Goal: Task Accomplishment & Management: Use online tool/utility

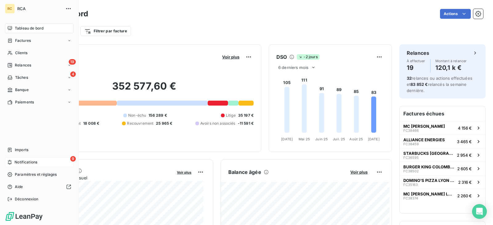
click at [42, 158] on div "9 Notifications" at bounding box center [39, 163] width 69 height 10
click at [39, 150] on div "Imports" at bounding box center [39, 150] width 69 height 10
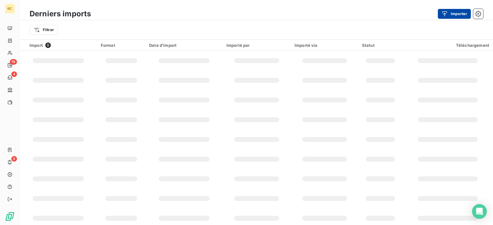
click at [458, 14] on button "Importer" at bounding box center [454, 14] width 33 height 10
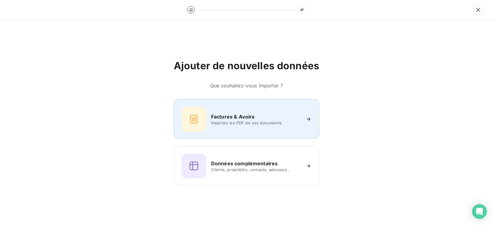
click at [249, 106] on div "Factures & Avoirs Importez les PDF de vos documents" at bounding box center [247, 118] width 146 height 39
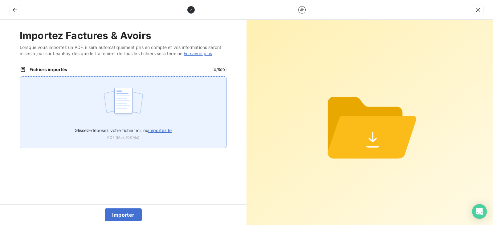
click at [180, 106] on div "Glissez-déposez votre fichier ici, ou importez le PDF (Max 100Mo)" at bounding box center [123, 112] width 207 height 72
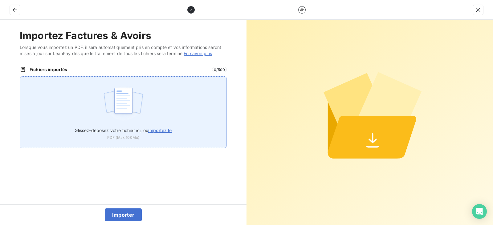
type input "C:\fakepath\FC38789.pdf"
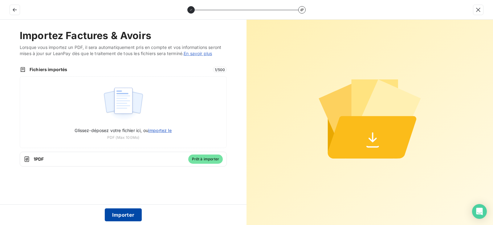
click at [132, 216] on button "Importer" at bounding box center [123, 215] width 37 height 13
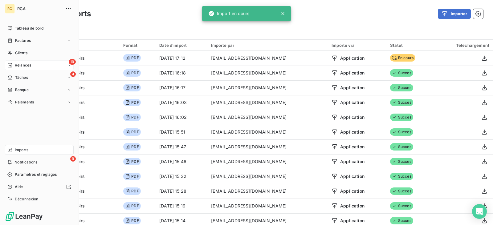
click at [16, 63] on span "Relances" at bounding box center [23, 66] width 16 height 6
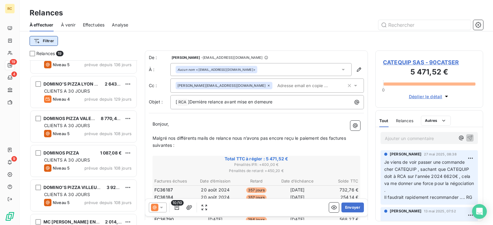
scroll to position [185, 0]
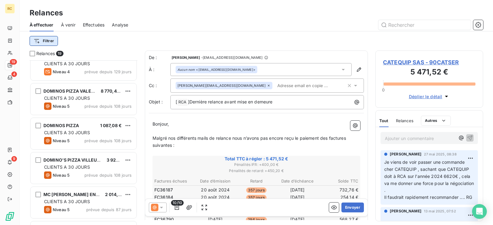
click at [52, 39] on html "RC 19 4 9 Relances À effectuer À venir Effectuées Analyse Filtrer Relances 19 A…" at bounding box center [246, 112] width 493 height 225
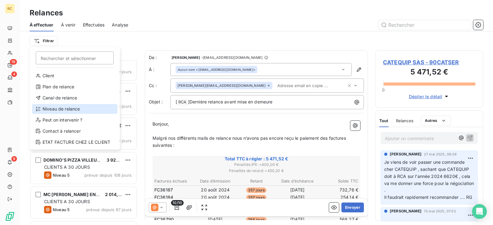
click at [82, 111] on div "Niveau de relance" at bounding box center [74, 109] width 85 height 10
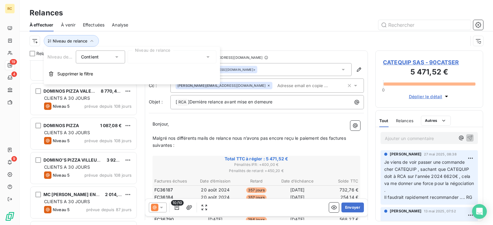
click at [102, 58] on div "Contient is" at bounding box center [97, 57] width 33 height 9
click at [100, 80] on span "Ne contient pas" at bounding box center [104, 82] width 33 height 5
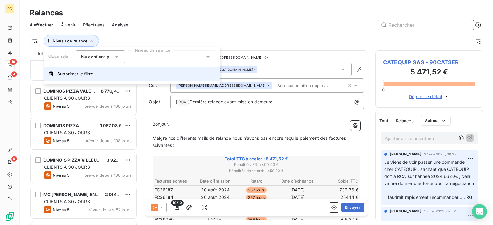
click at [162, 68] on button "Supprimer le filtre" at bounding box center [132, 74] width 176 height 14
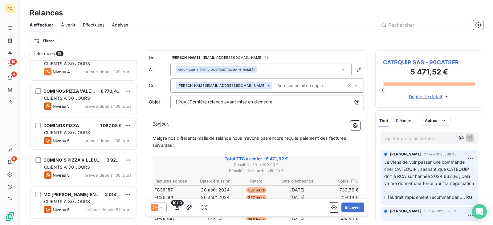
click at [162, 57] on span "De :" at bounding box center [160, 58] width 22 height 6
click at [46, 40] on html "RC 19 4 9 Relances À effectuer À venir Effectuées Analyse Filtrer Relances 19 A…" at bounding box center [246, 112] width 493 height 225
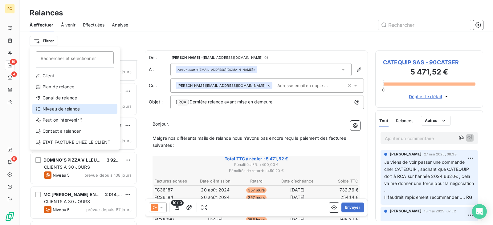
click at [68, 109] on div "Niveau de relance" at bounding box center [74, 109] width 85 height 10
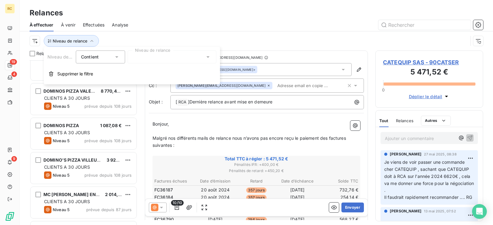
click at [109, 60] on div "Contient" at bounding box center [97, 57] width 33 height 9
click at [105, 84] on span "Ne contient pas" at bounding box center [104, 82] width 33 height 5
click at [143, 60] on div at bounding box center [172, 57] width 89 height 13
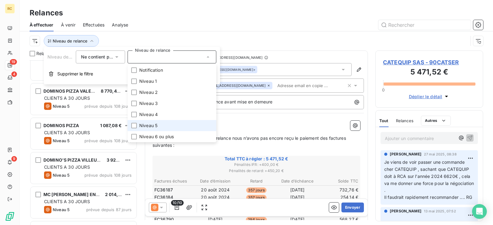
click at [162, 126] on li "Niveau 5" at bounding box center [172, 125] width 89 height 11
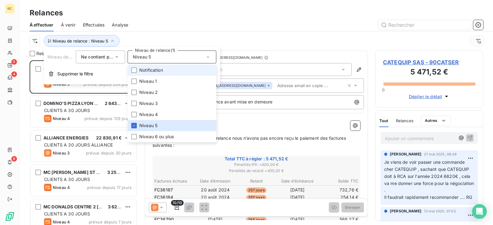
scroll to position [160, 103]
click at [221, 8] on div "Relances" at bounding box center [257, 12] width 474 height 11
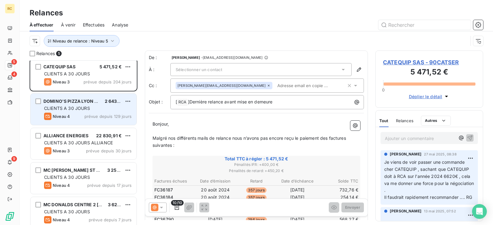
scroll to position [0, 0]
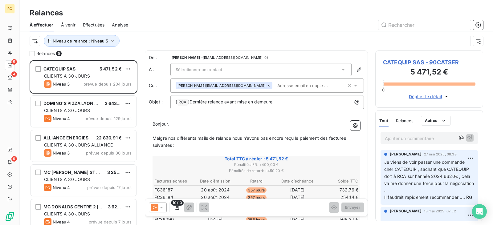
click at [165, 32] on div "Niveau de relance : Niveau 5" at bounding box center [257, 40] width 454 height 19
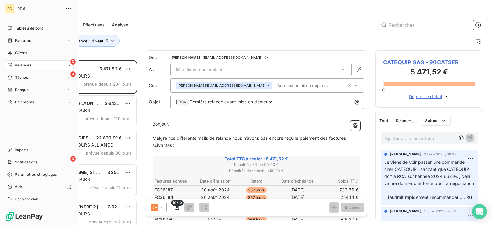
drag, startPoint x: 24, startPoint y: 41, endPoint x: 125, endPoint y: 51, distance: 100.7
click at [24, 41] on span "Factures" at bounding box center [23, 41] width 16 height 6
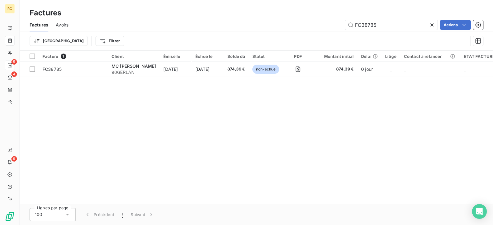
drag, startPoint x: 386, startPoint y: 26, endPoint x: 312, endPoint y: 35, distance: 74.5
click at [317, 35] on div "Factures Avoirs FC38785 Actions Trier Filtrer" at bounding box center [257, 35] width 474 height 32
type input "FC38789"
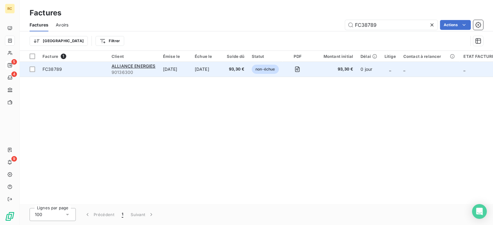
click at [180, 65] on td "[DATE]" at bounding box center [175, 69] width 32 height 15
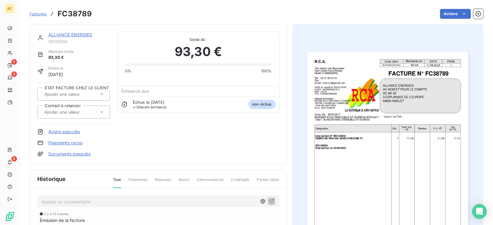
click at [63, 153] on link "Documents associés" at bounding box center [69, 154] width 42 height 6
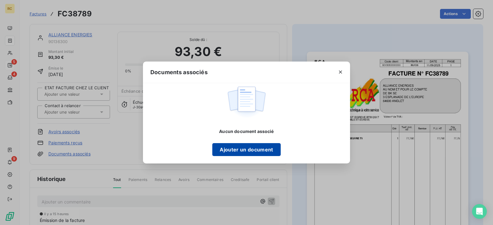
click at [261, 149] on button "Ajouter un document" at bounding box center [246, 149] width 68 height 13
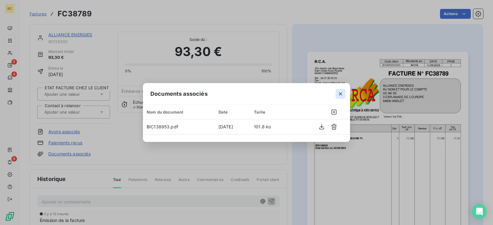
click at [337, 96] on button "button" at bounding box center [341, 94] width 10 height 10
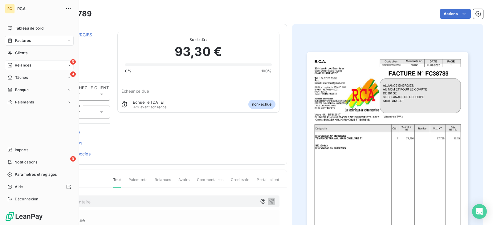
drag, startPoint x: 34, startPoint y: 41, endPoint x: 73, endPoint y: 47, distance: 39.4
click at [35, 40] on div "Factures" at bounding box center [39, 41] width 69 height 10
click at [16, 151] on span "Imports" at bounding box center [22, 150] width 14 height 6
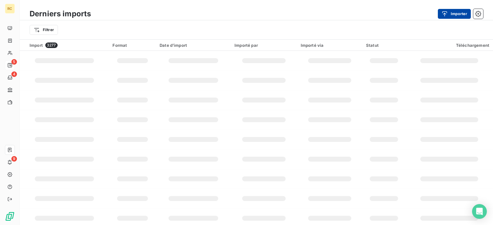
click at [456, 10] on button "Importer" at bounding box center [454, 14] width 33 height 10
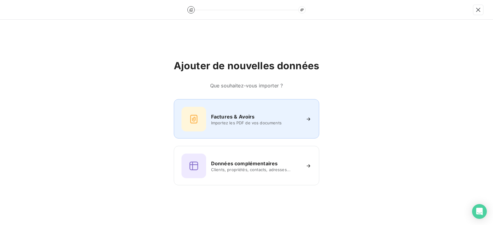
click at [234, 115] on h6 "Factures & Avoirs" at bounding box center [233, 116] width 44 height 7
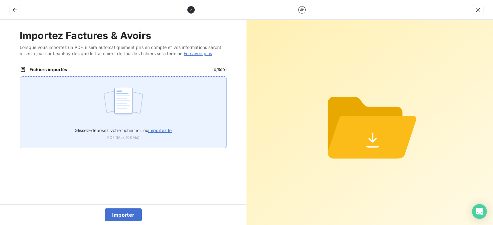
click at [183, 129] on div "Glissez-déposez votre fichier ici, ou importez le PDF (Max 100Mo)" at bounding box center [123, 112] width 207 height 72
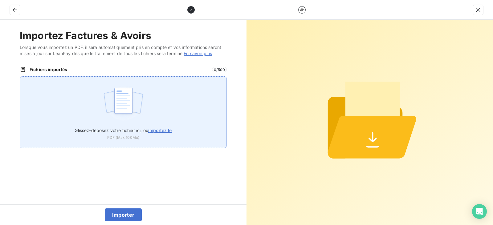
type input "C:\fakepath\FC38791.pdf"
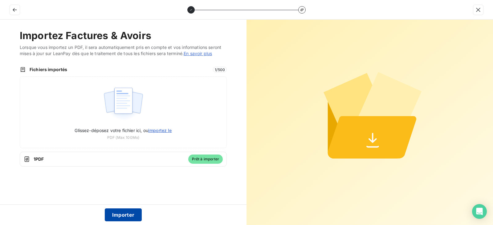
click at [123, 216] on button "Importer" at bounding box center [123, 215] width 37 height 13
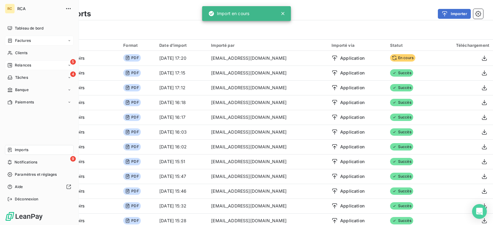
click at [14, 42] on div "Factures" at bounding box center [18, 41] width 23 height 6
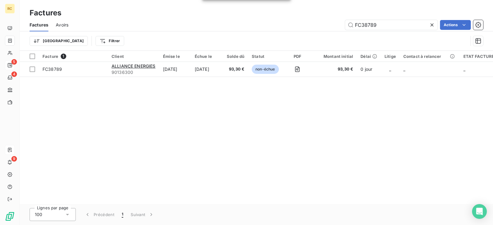
drag, startPoint x: 377, startPoint y: 25, endPoint x: 282, endPoint y: 29, distance: 94.5
click at [283, 30] on div "FC38789 Actions" at bounding box center [280, 25] width 408 height 10
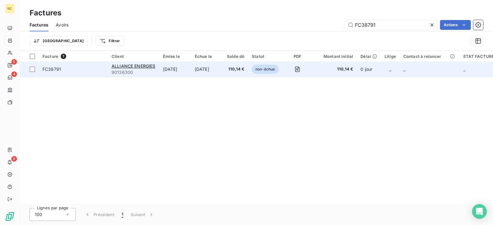
type input "FC38791"
click at [191, 75] on td "[DATE]" at bounding box center [175, 69] width 32 height 15
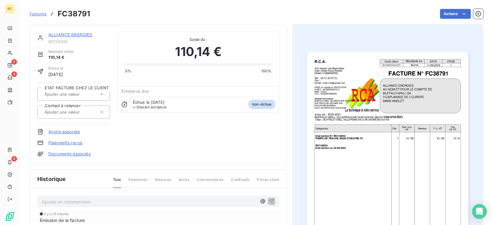
click at [70, 156] on link "Documents associés" at bounding box center [69, 154] width 42 height 6
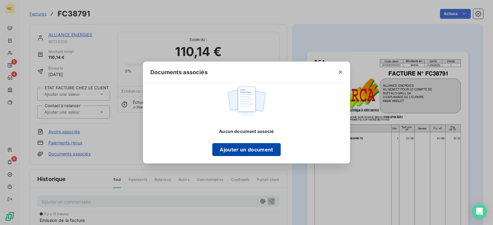
click at [244, 152] on button "Ajouter un document" at bounding box center [246, 149] width 68 height 13
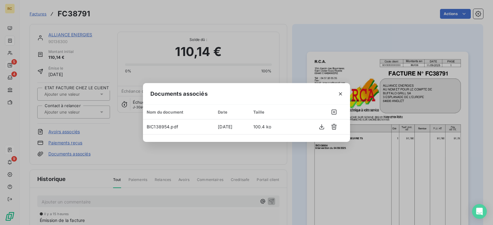
click at [347, 95] on div at bounding box center [340, 93] width 19 height 21
click at [341, 93] on icon "button" at bounding box center [341, 94] width 6 height 6
